Goal: Information Seeking & Learning: Learn about a topic

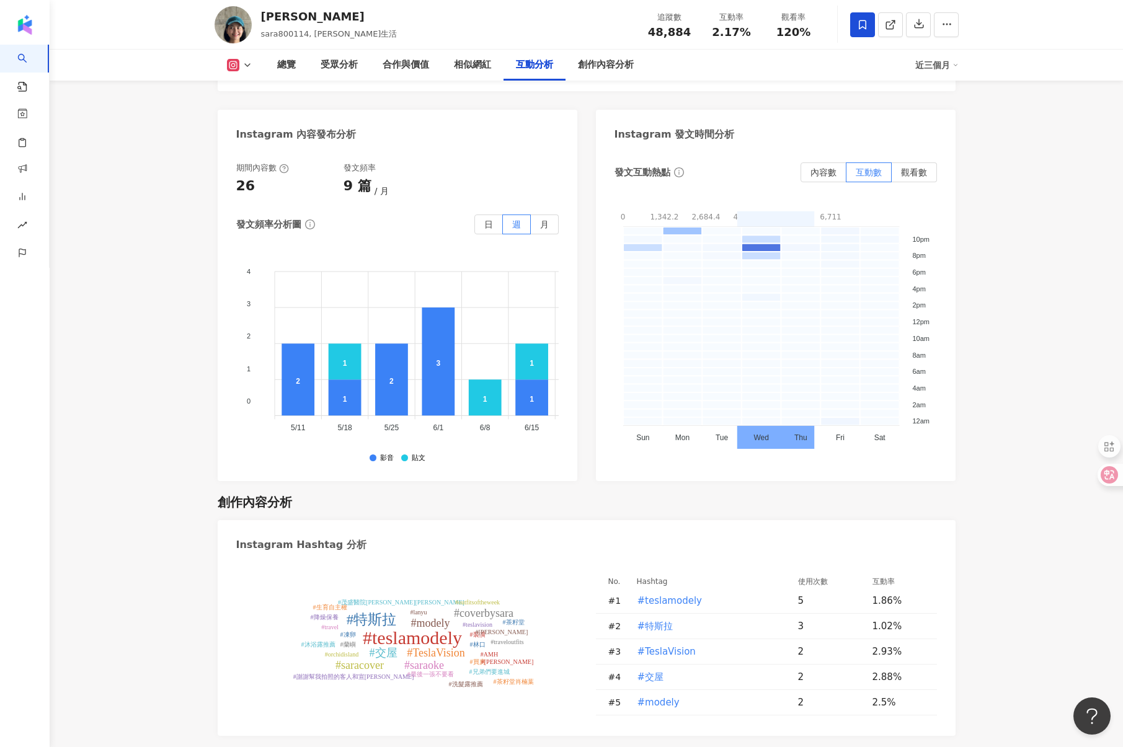
scroll to position [3164, 0]
